Goal: Transaction & Acquisition: Purchase product/service

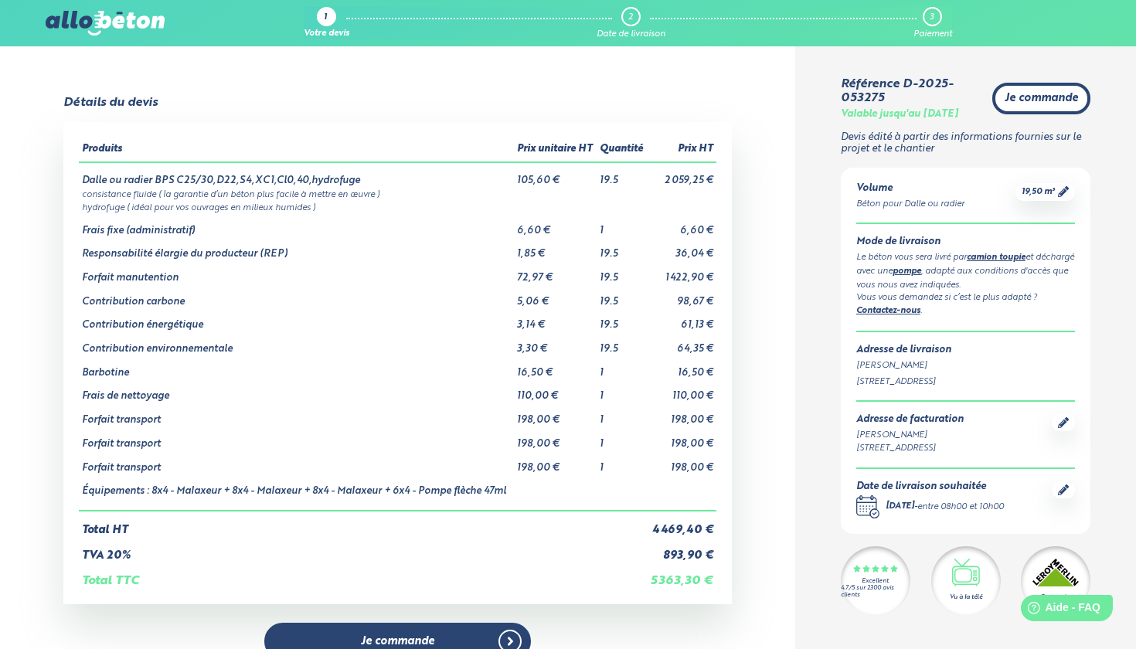
click at [1061, 98] on span "Je commande" at bounding box center [1041, 98] width 73 height 13
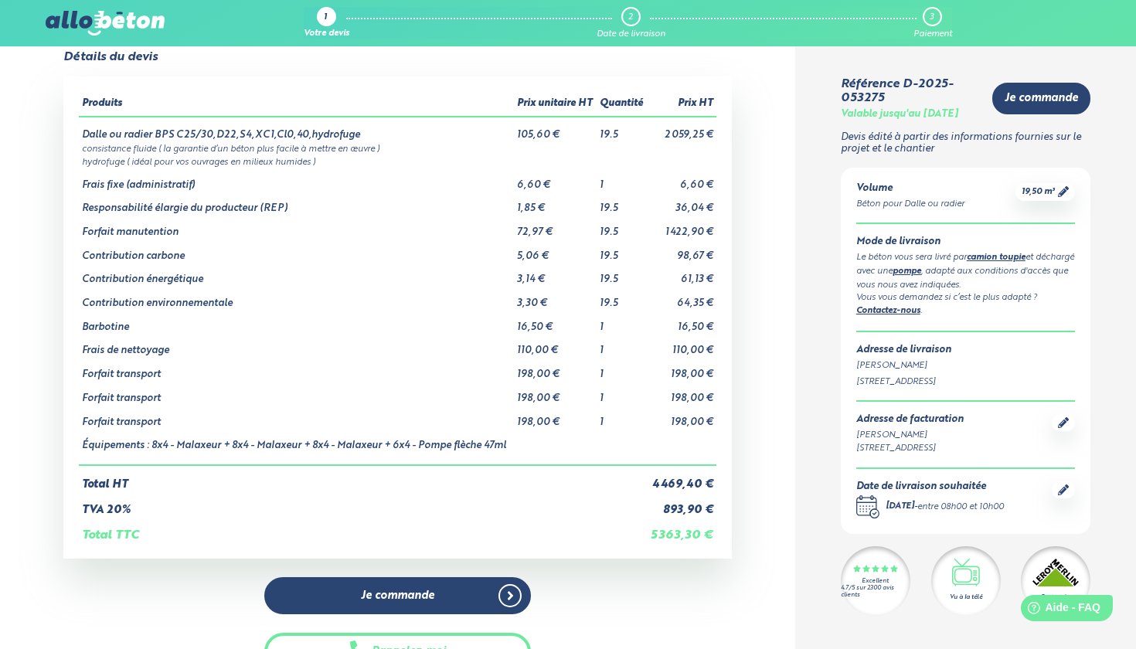
scroll to position [49, 0]
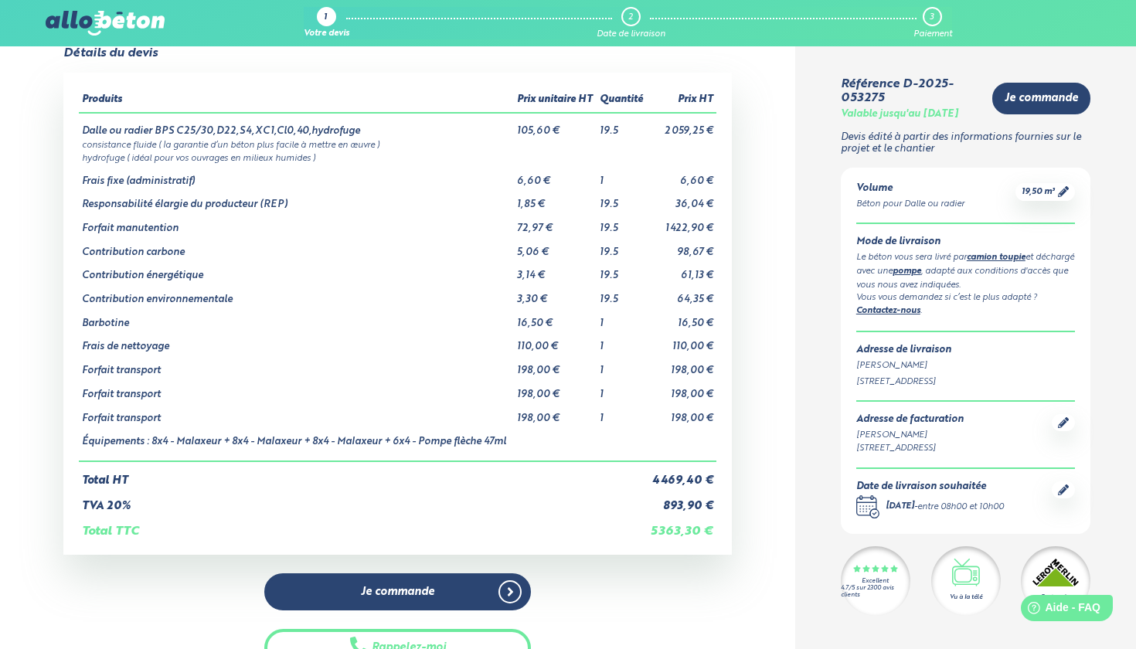
click at [945, 501] on div "entre 08h00 et 10h00" at bounding box center [961, 507] width 87 height 13
click at [1068, 485] on icon at bounding box center [1063, 490] width 11 height 11
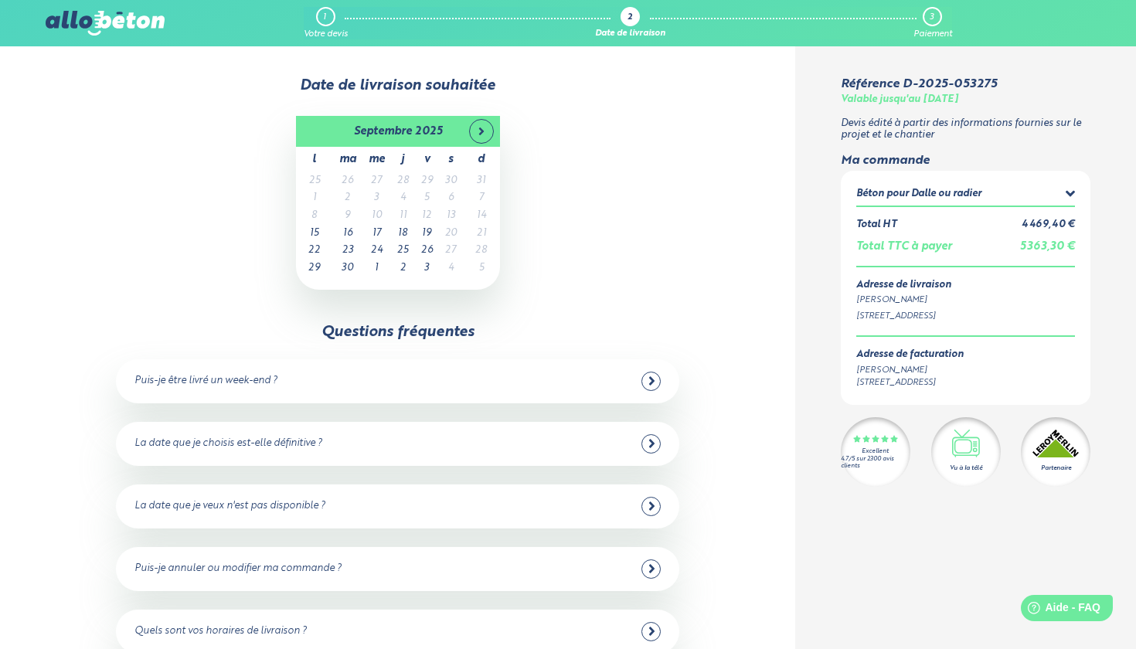
click at [426, 215] on td "12" at bounding box center [427, 216] width 24 height 18
click at [427, 214] on td "12" at bounding box center [427, 216] width 24 height 18
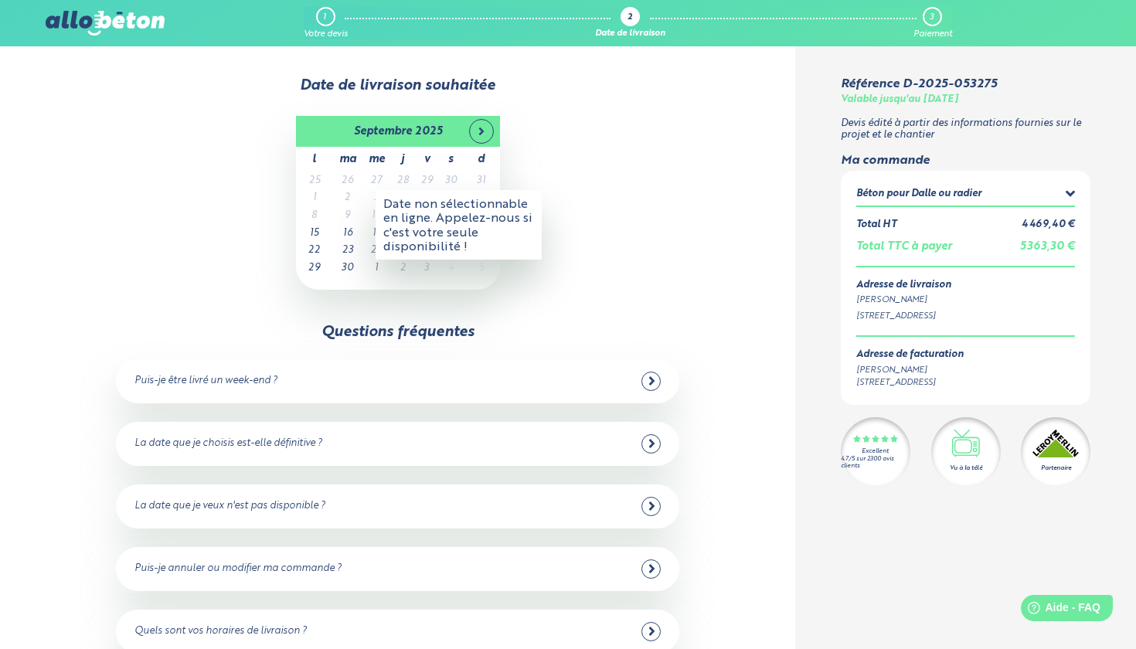
click at [628, 183] on div "septembre 2025 l ma me j v s d 25 26 27 28 29 30 31 1 2 3 4 5 6 7 8 9 10 11 12 …" at bounding box center [398, 203] width 698 height 174
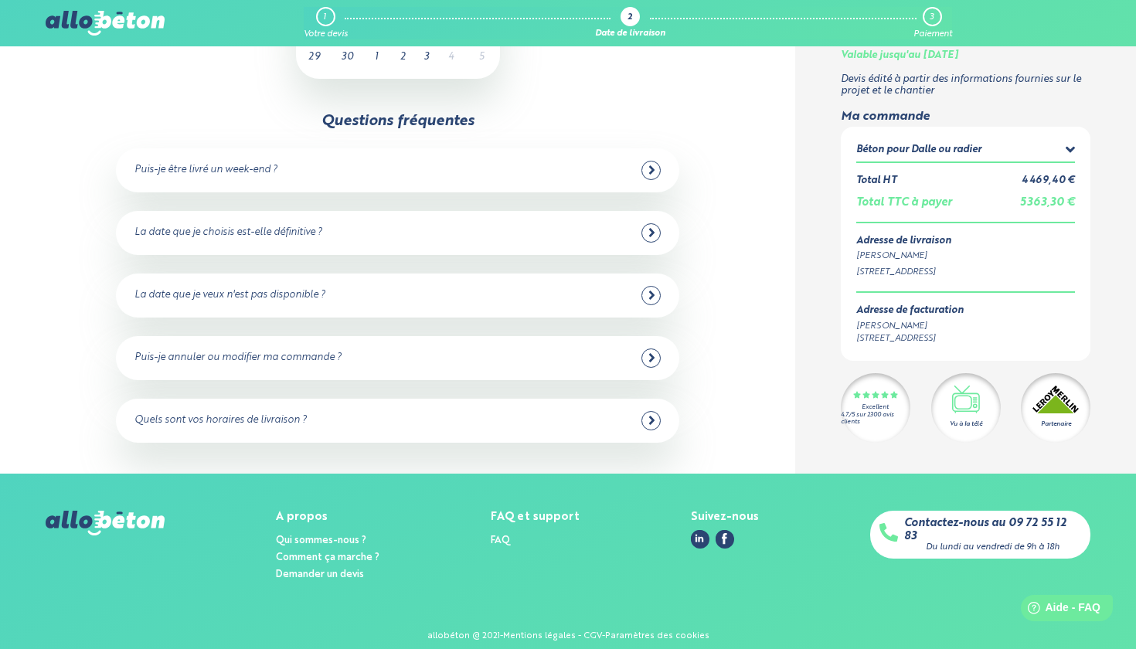
scroll to position [209, 0]
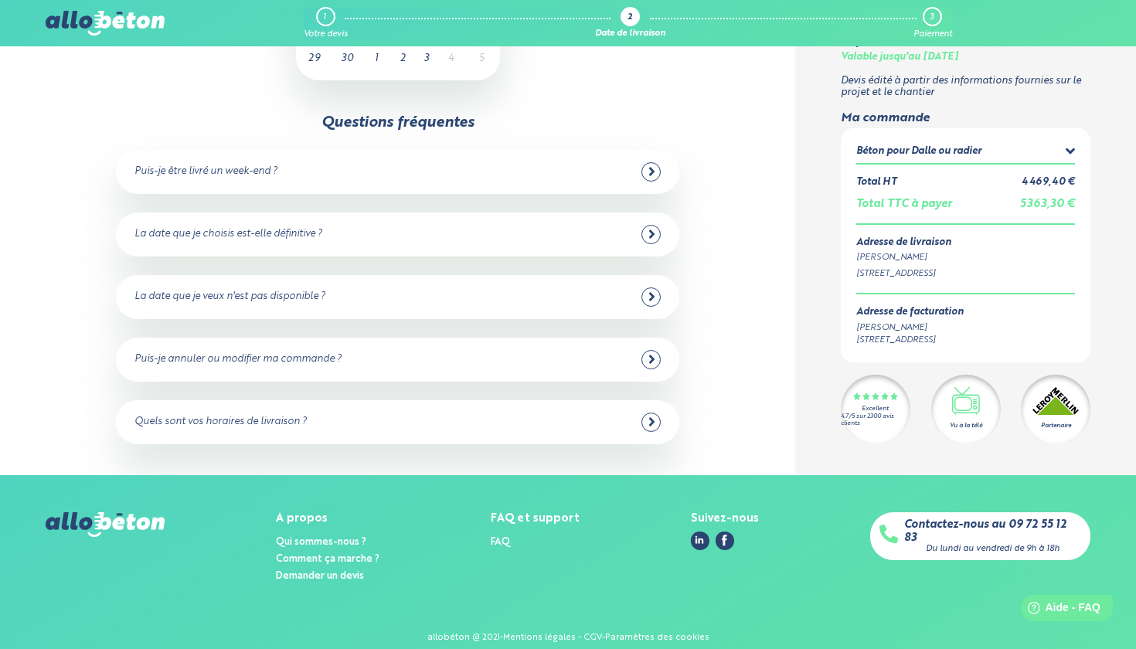
drag, startPoint x: 727, startPoint y: 428, endPoint x: 727, endPoint y: 379, distance: 49.5
click at [727, 423] on div "Date de livraison souhaitée septembre 2025 l ma me j v s d 25 26 27 28 29 30 31…" at bounding box center [397, 156] width 795 height 638
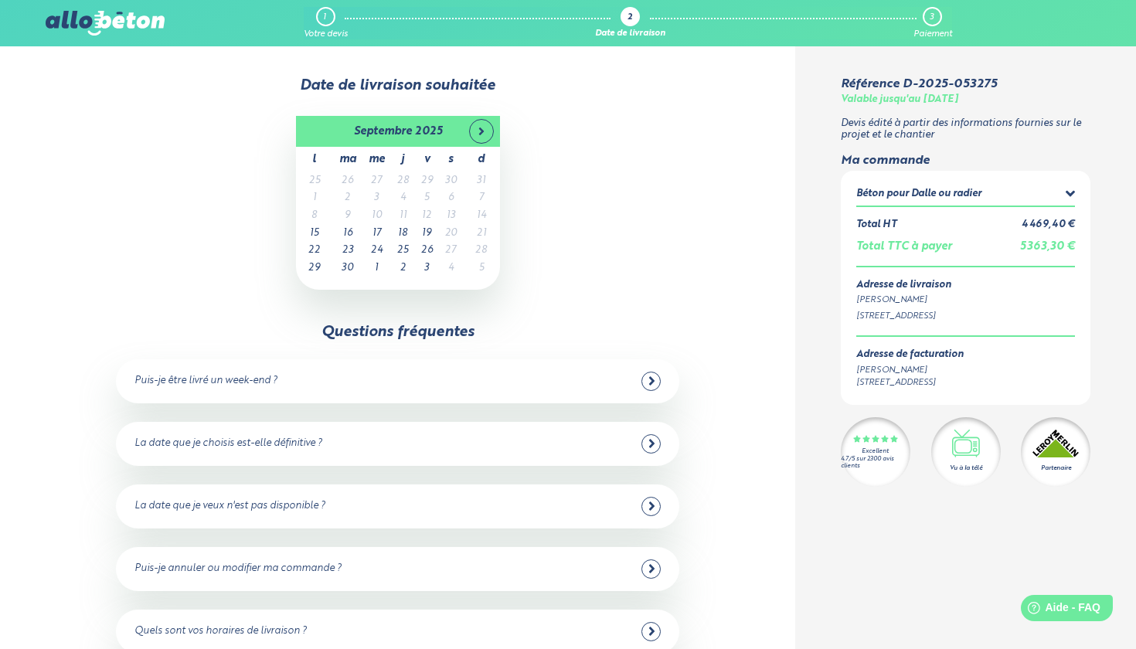
scroll to position [0, 0]
